Goal: Information Seeking & Learning: Learn about a topic

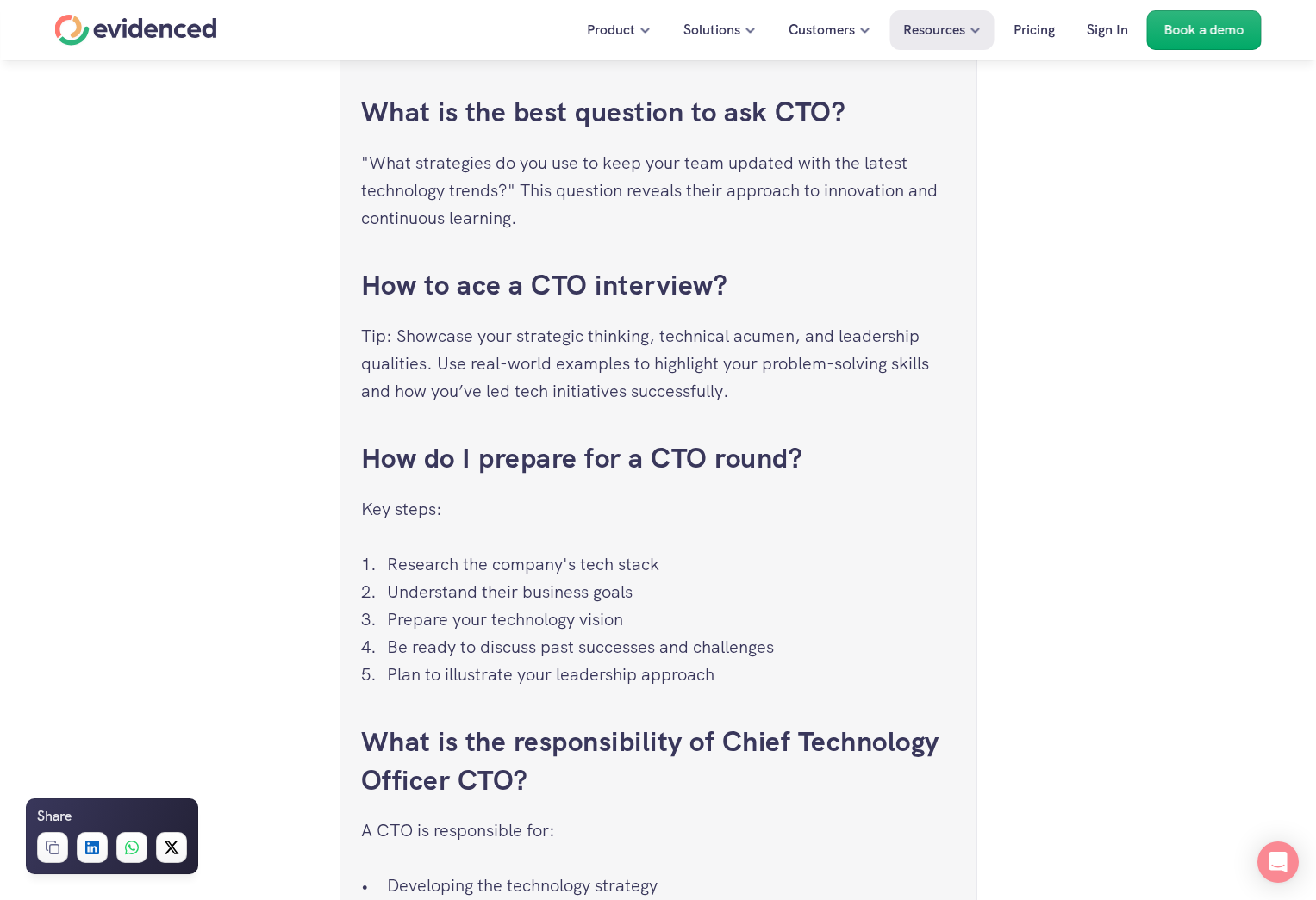
scroll to position [8010, 0]
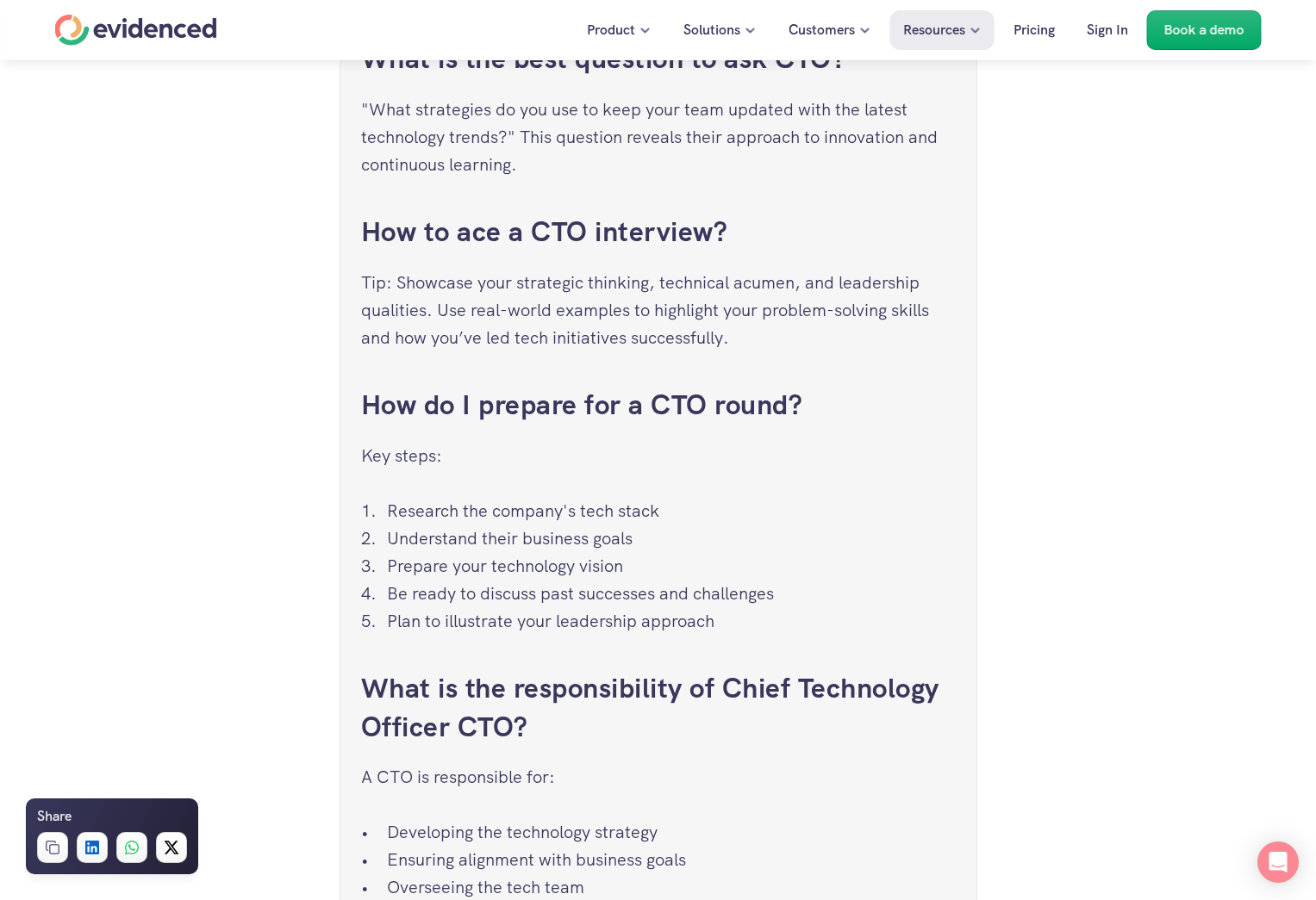
drag, startPoint x: 389, startPoint y: 559, endPoint x: 634, endPoint y: 553, distance: 245.1
click at [634, 553] on p "Prepare your technology vision" at bounding box center [671, 566] width 568 height 28
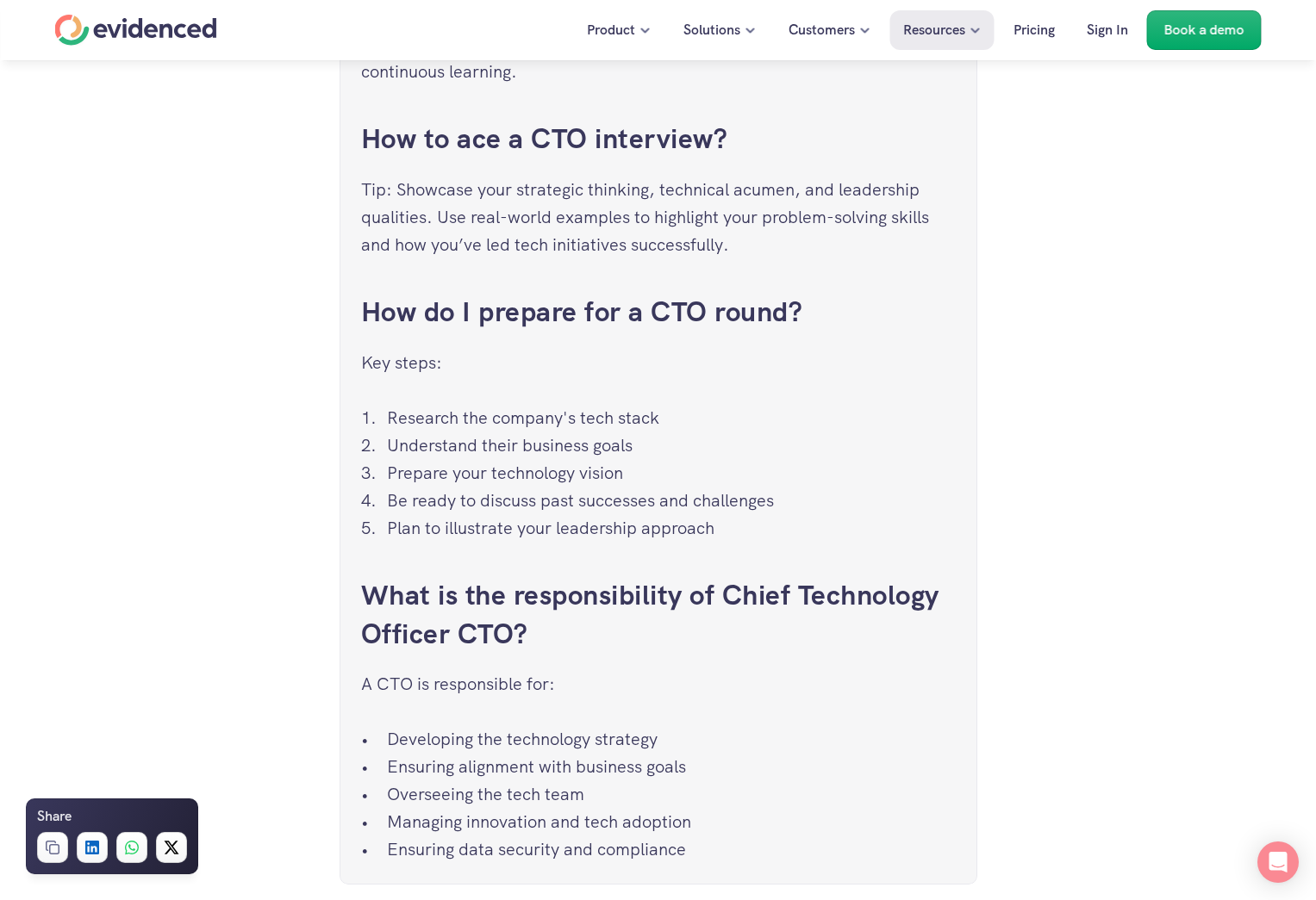
scroll to position [8097, 0]
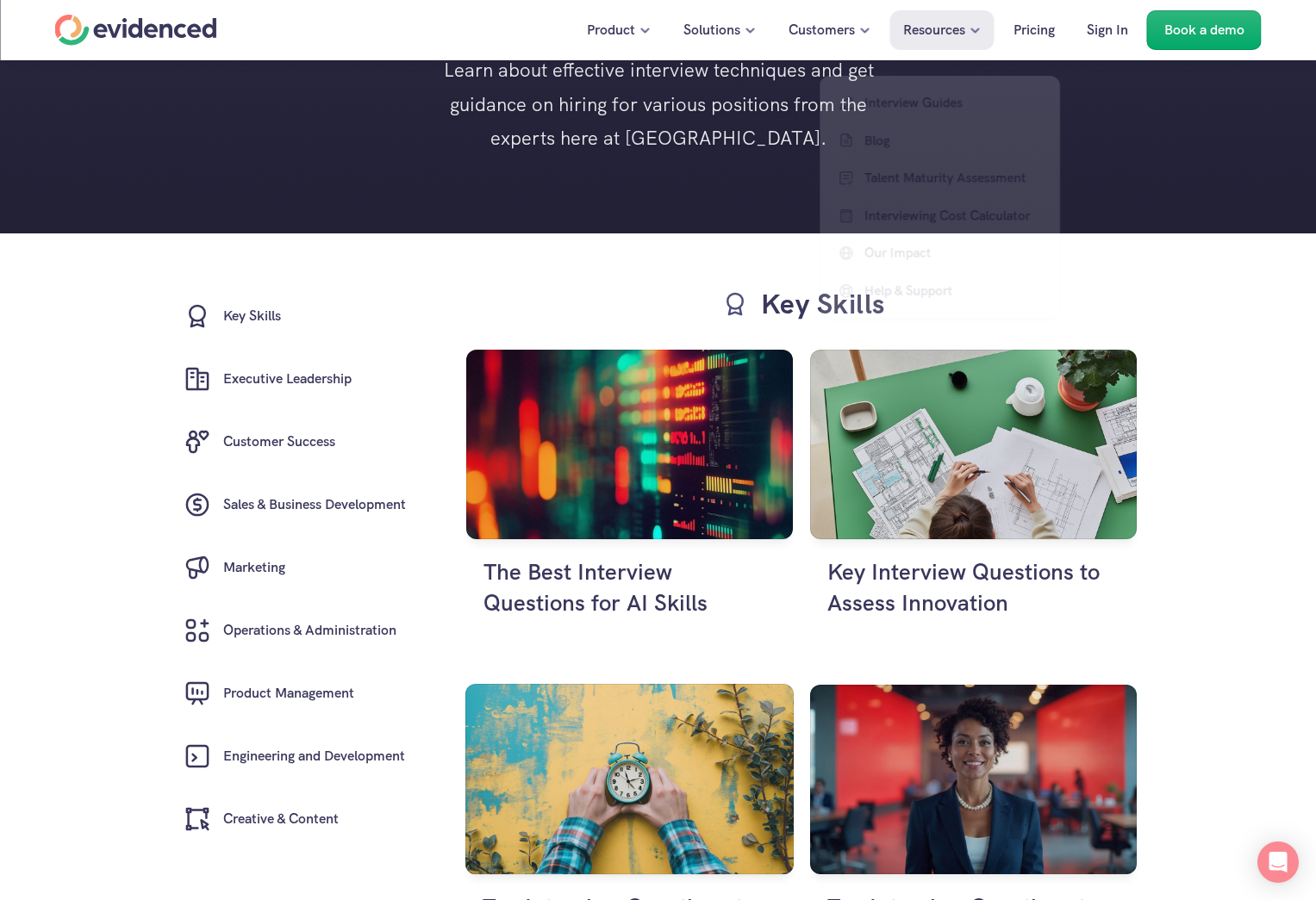
scroll to position [172, 0]
